Goal: Find specific page/section: Find specific page/section

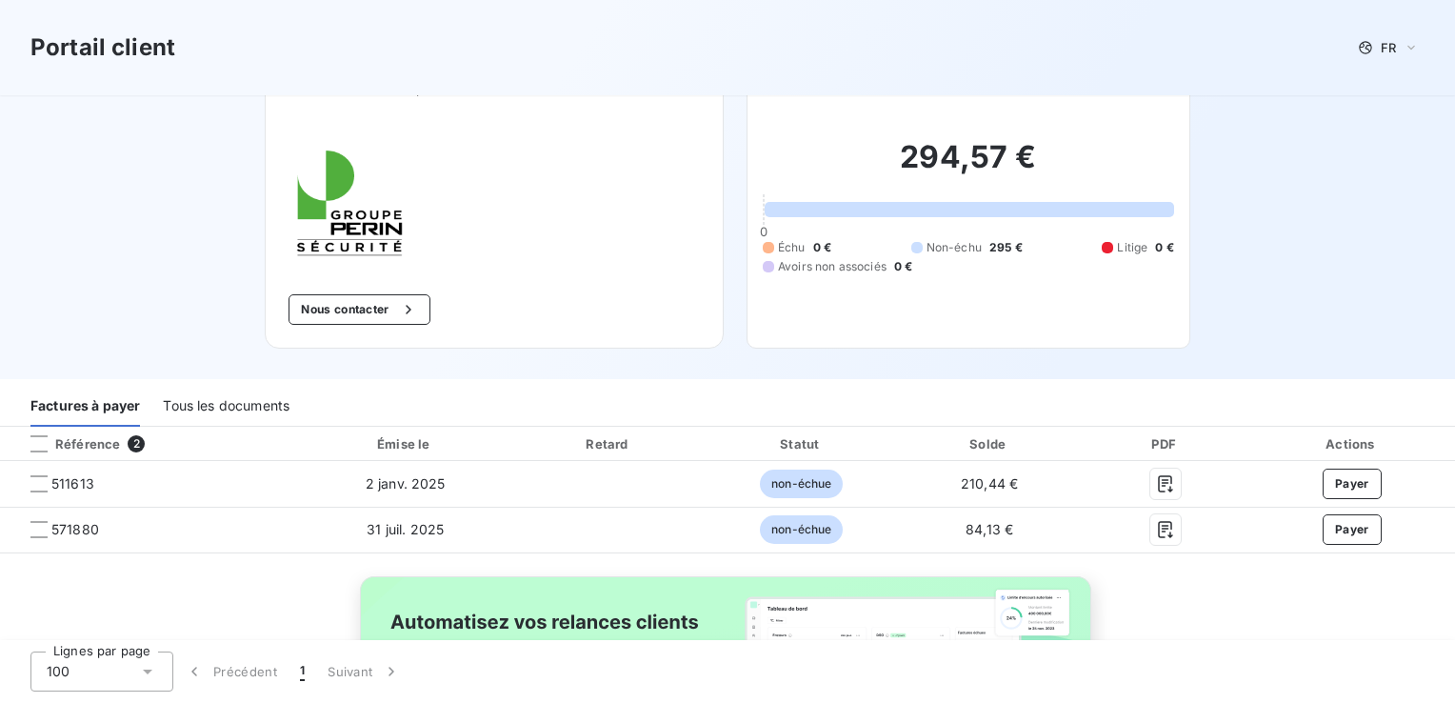
scroll to position [95, 0]
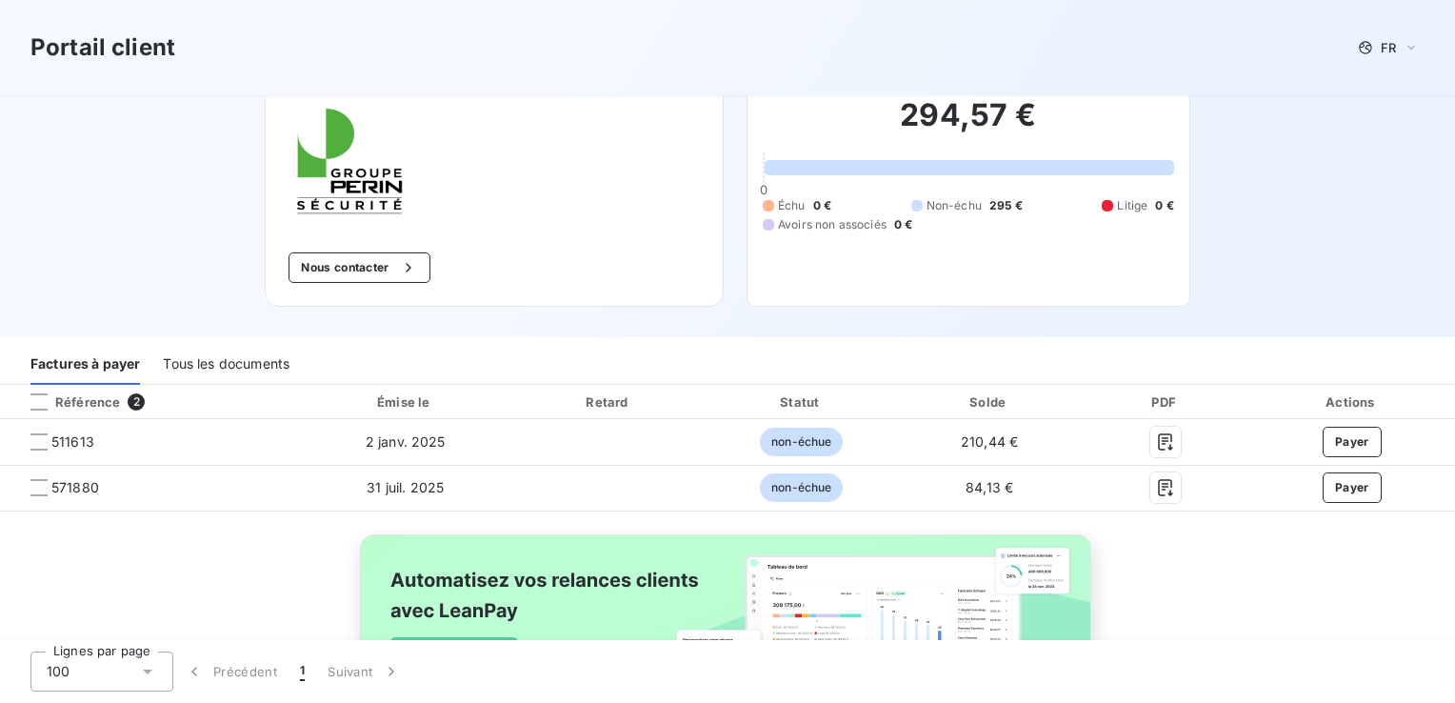
click at [269, 367] on div "Tous les documents" at bounding box center [226, 365] width 127 height 40
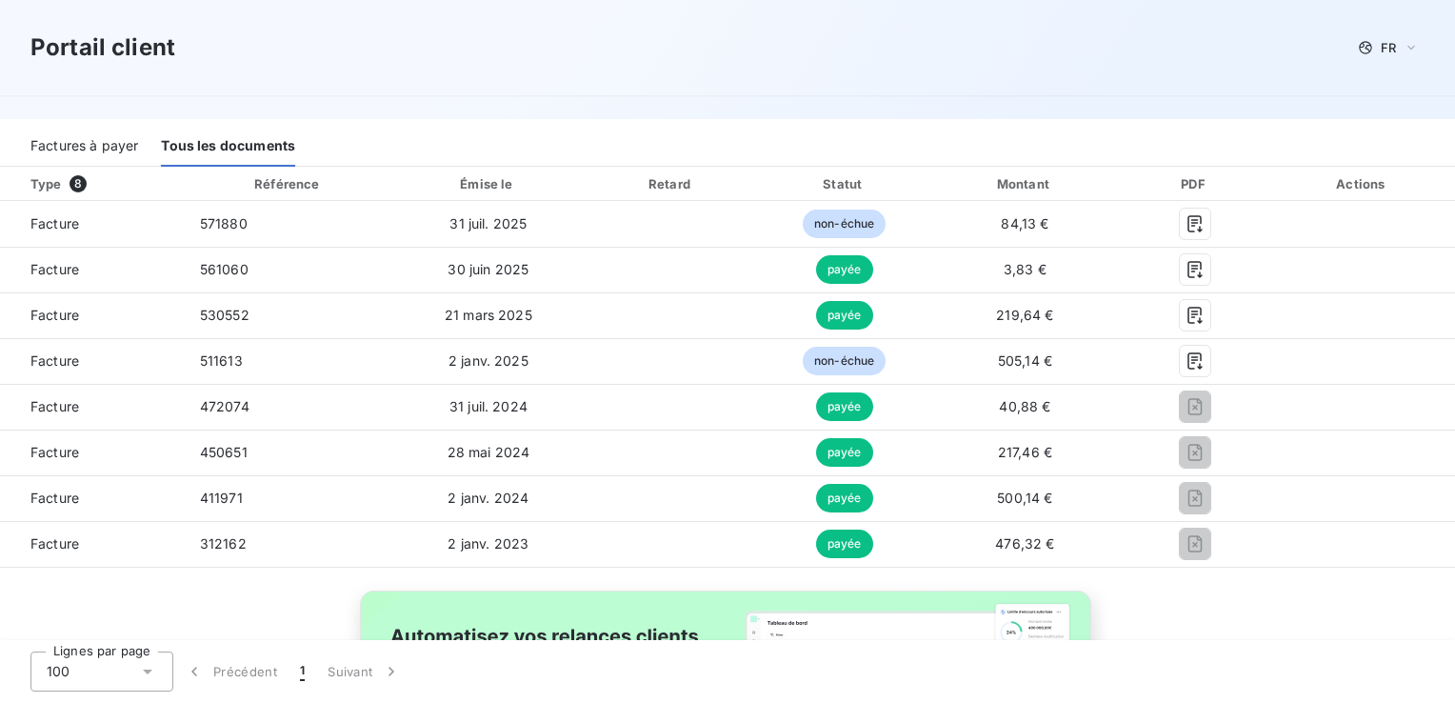
scroll to position [286, 0]
